Goal: Transaction & Acquisition: Purchase product/service

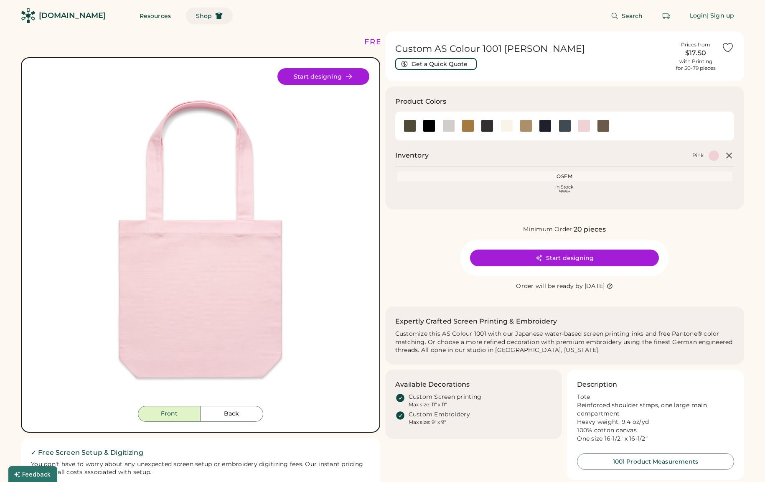
click at [196, 16] on span "Shop" at bounding box center [204, 16] width 16 height 6
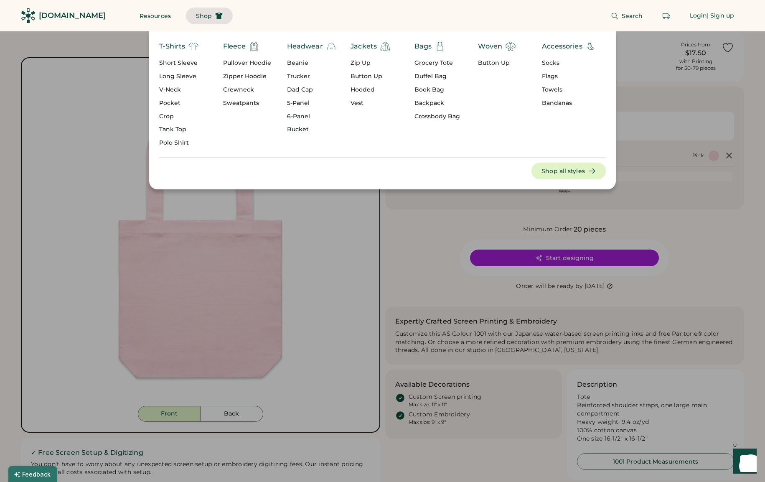
click at [544, 61] on div "Socks" at bounding box center [569, 63] width 54 height 8
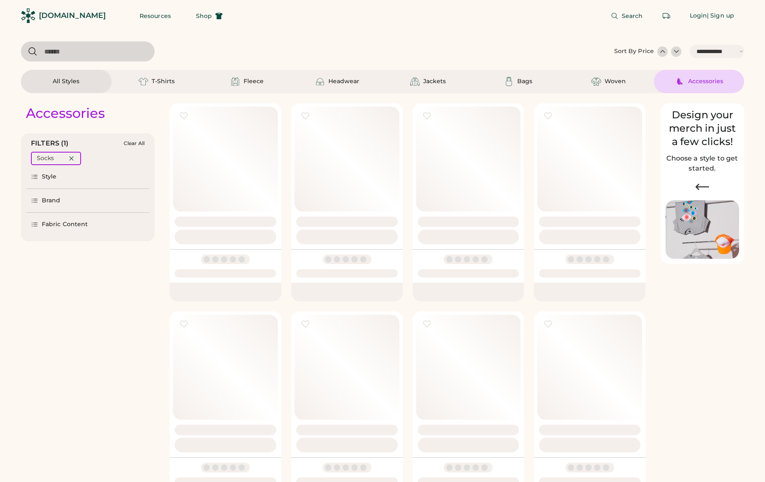
select select "*****"
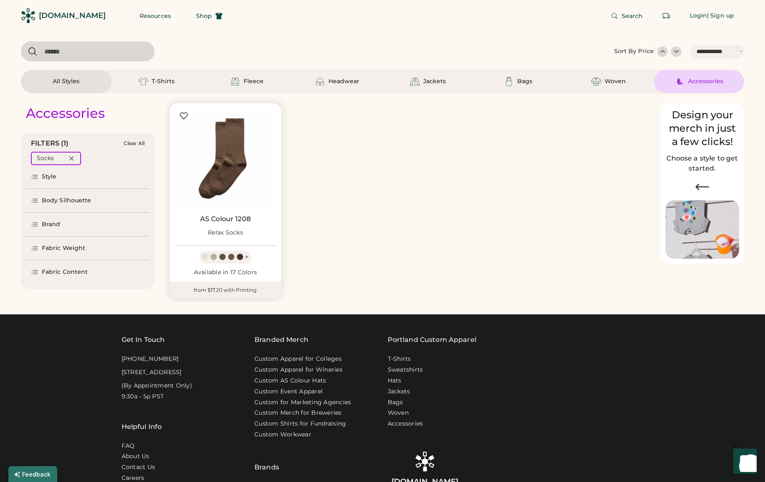
click at [223, 221] on link "AS Colour 1208" at bounding box center [225, 219] width 51 height 8
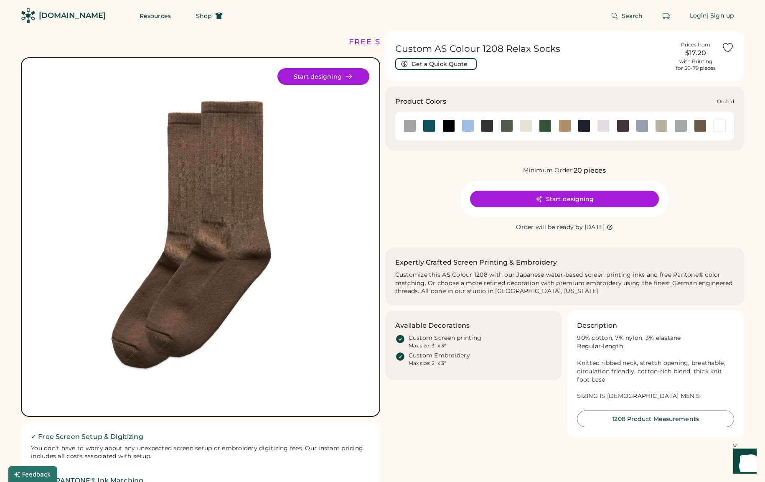
click at [602, 127] on div at bounding box center [603, 125] width 13 height 13
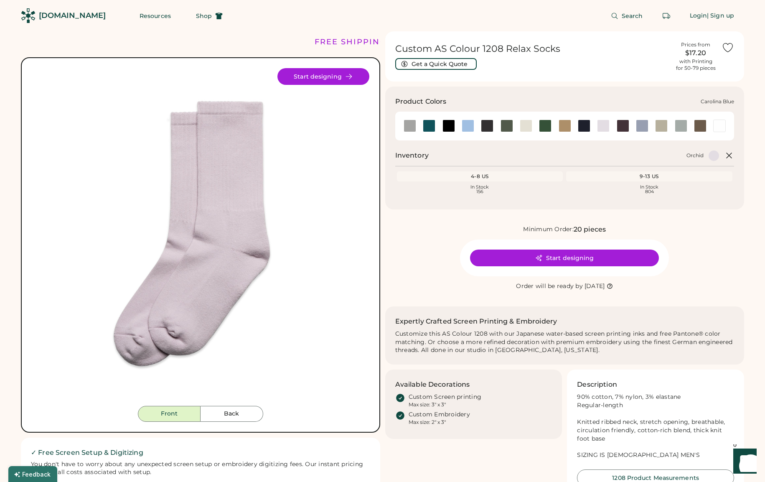
click at [469, 125] on div at bounding box center [468, 125] width 13 height 13
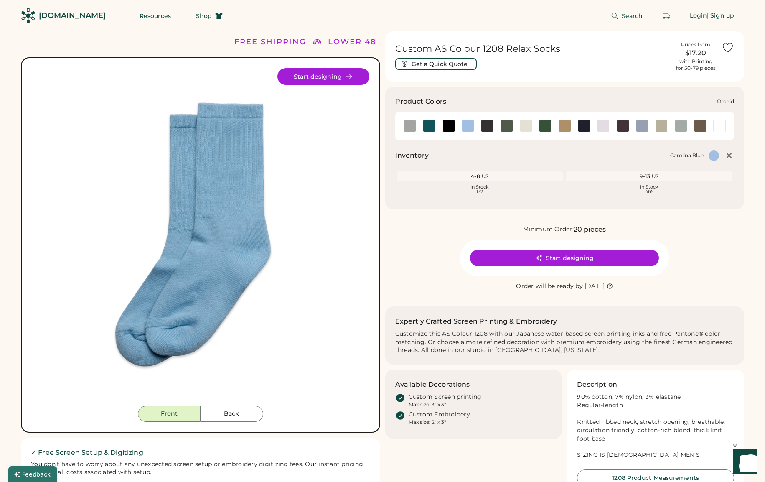
click at [597, 126] on div at bounding box center [603, 125] width 13 height 13
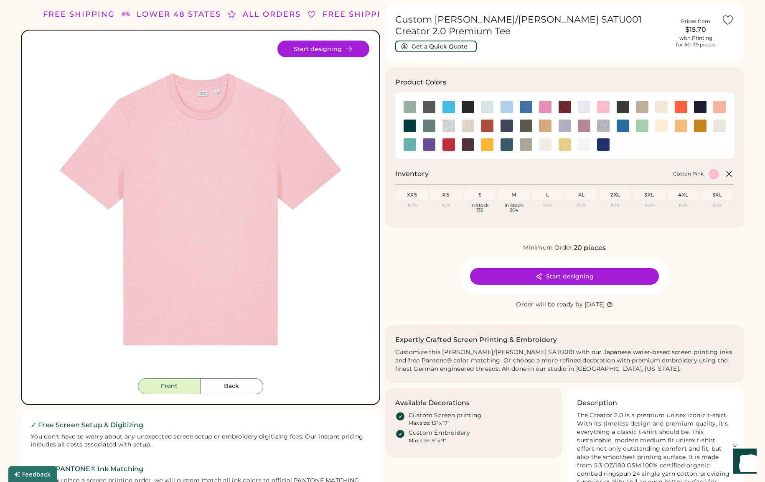
scroll to position [25, 0]
